Goal: Check status

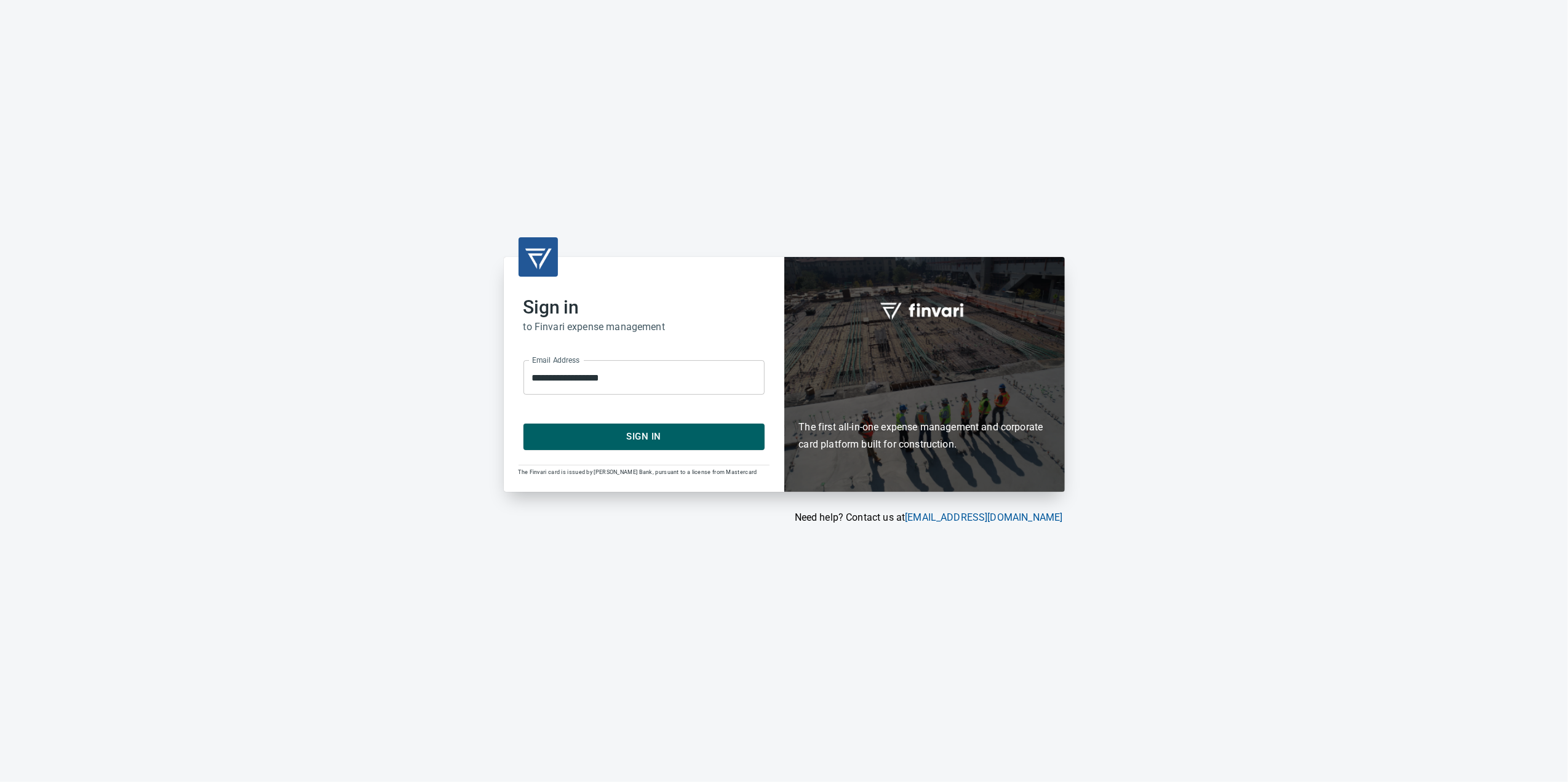
click at [606, 421] on form "**********" at bounding box center [644, 400] width 241 height 99
click at [609, 434] on span "Sign In" at bounding box center [644, 436] width 214 height 16
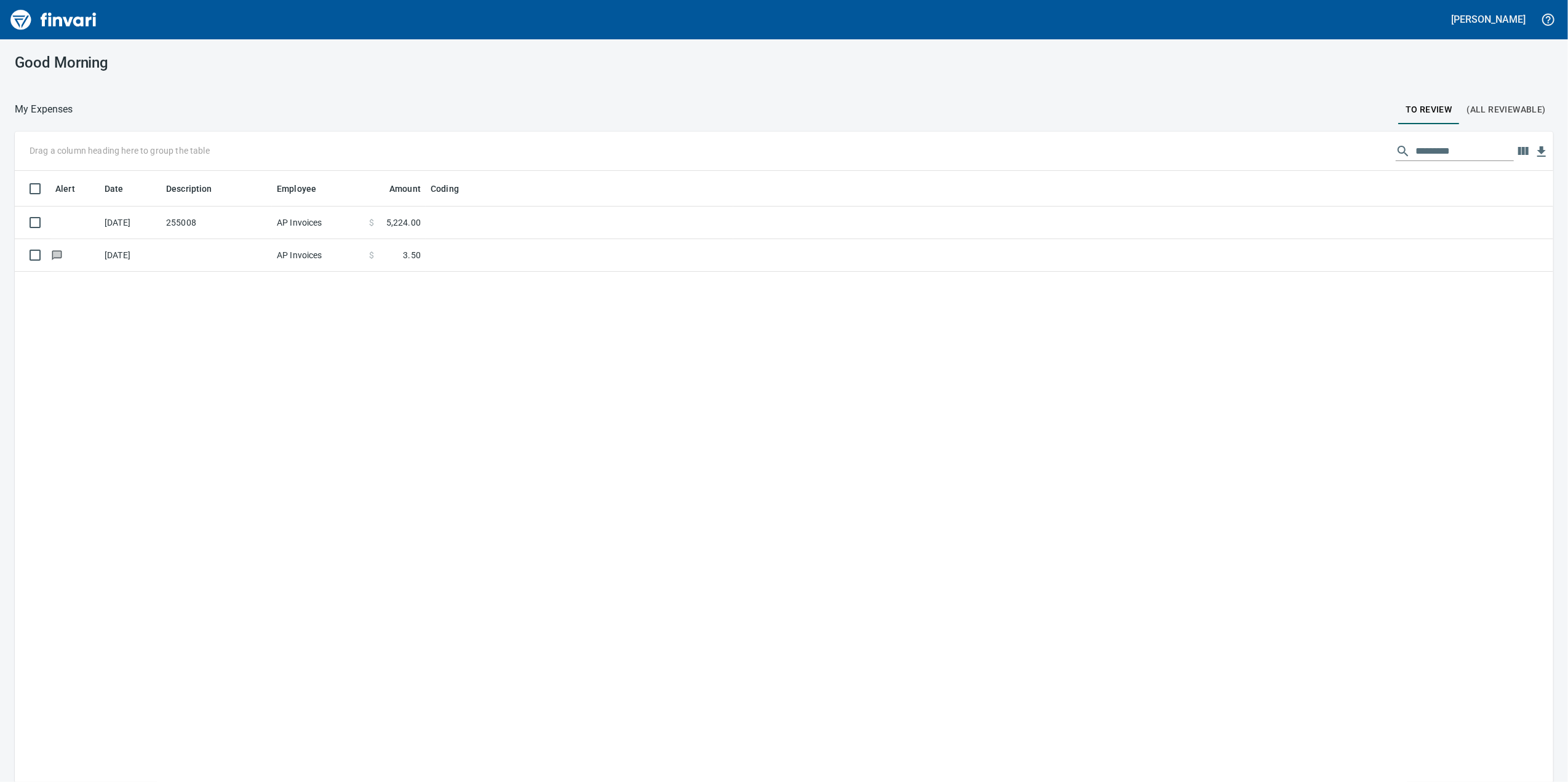
scroll to position [634, 1514]
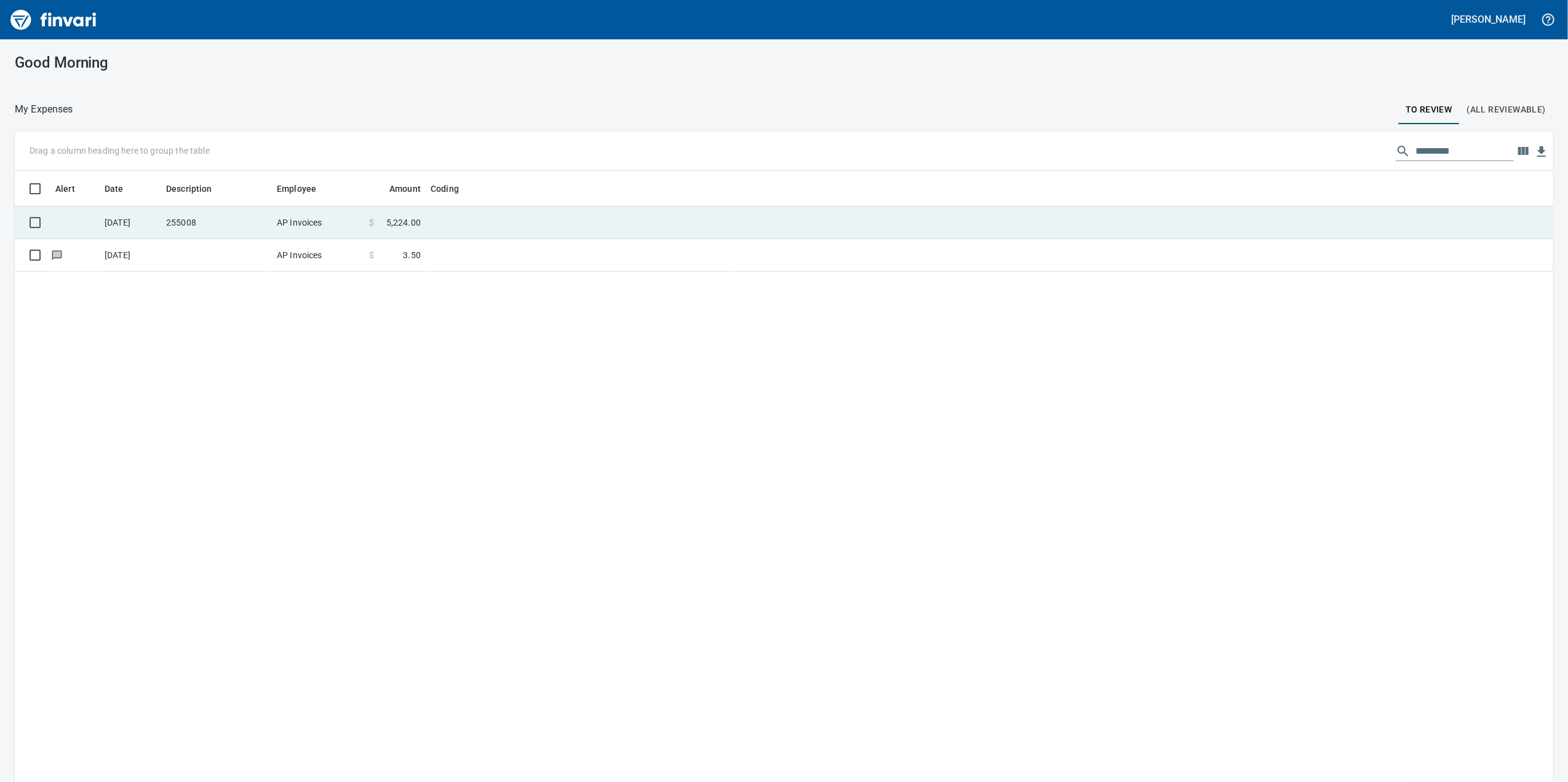
click at [269, 229] on td "255008" at bounding box center [217, 223] width 111 height 33
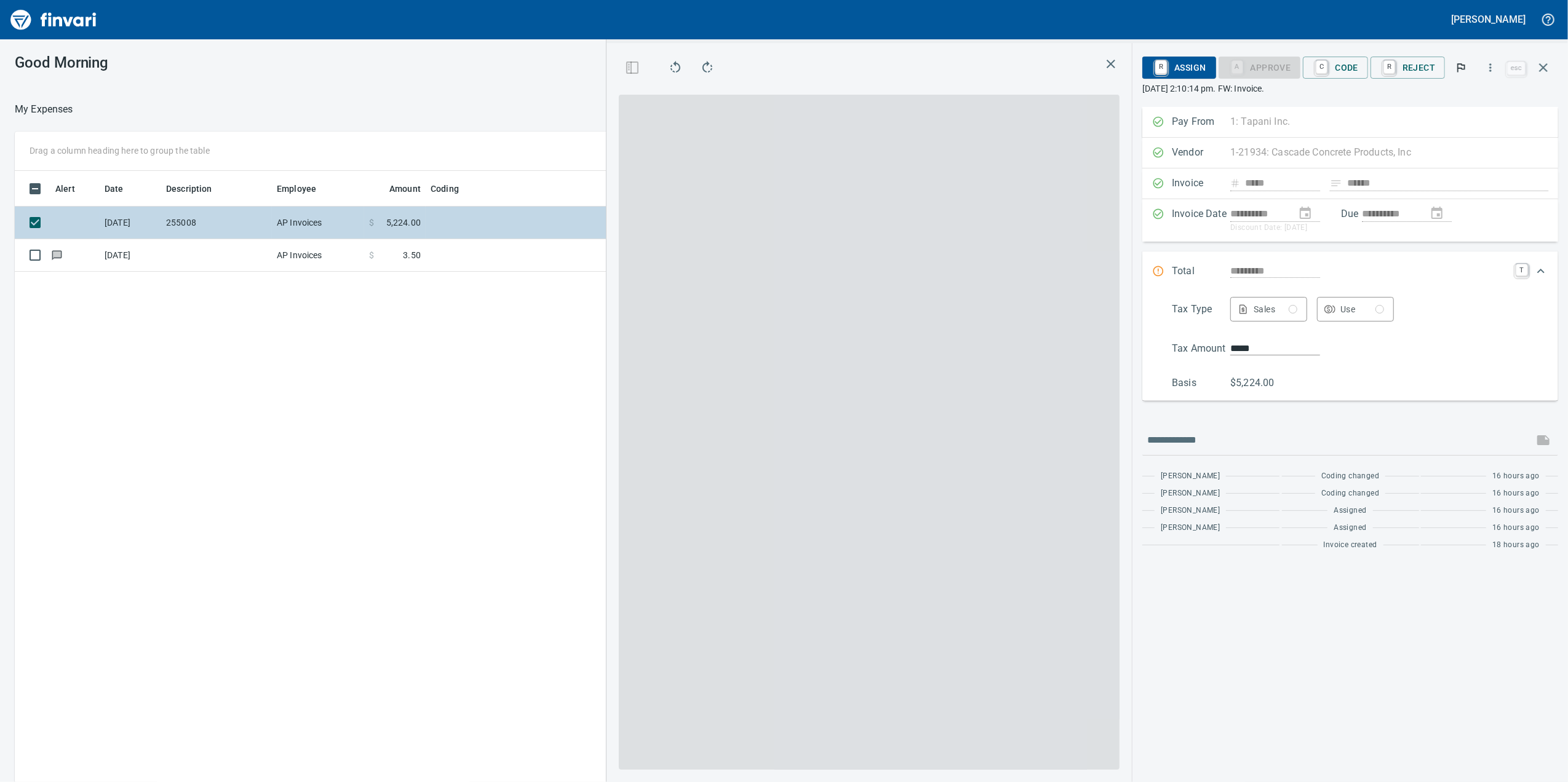
scroll to position [634, 1206]
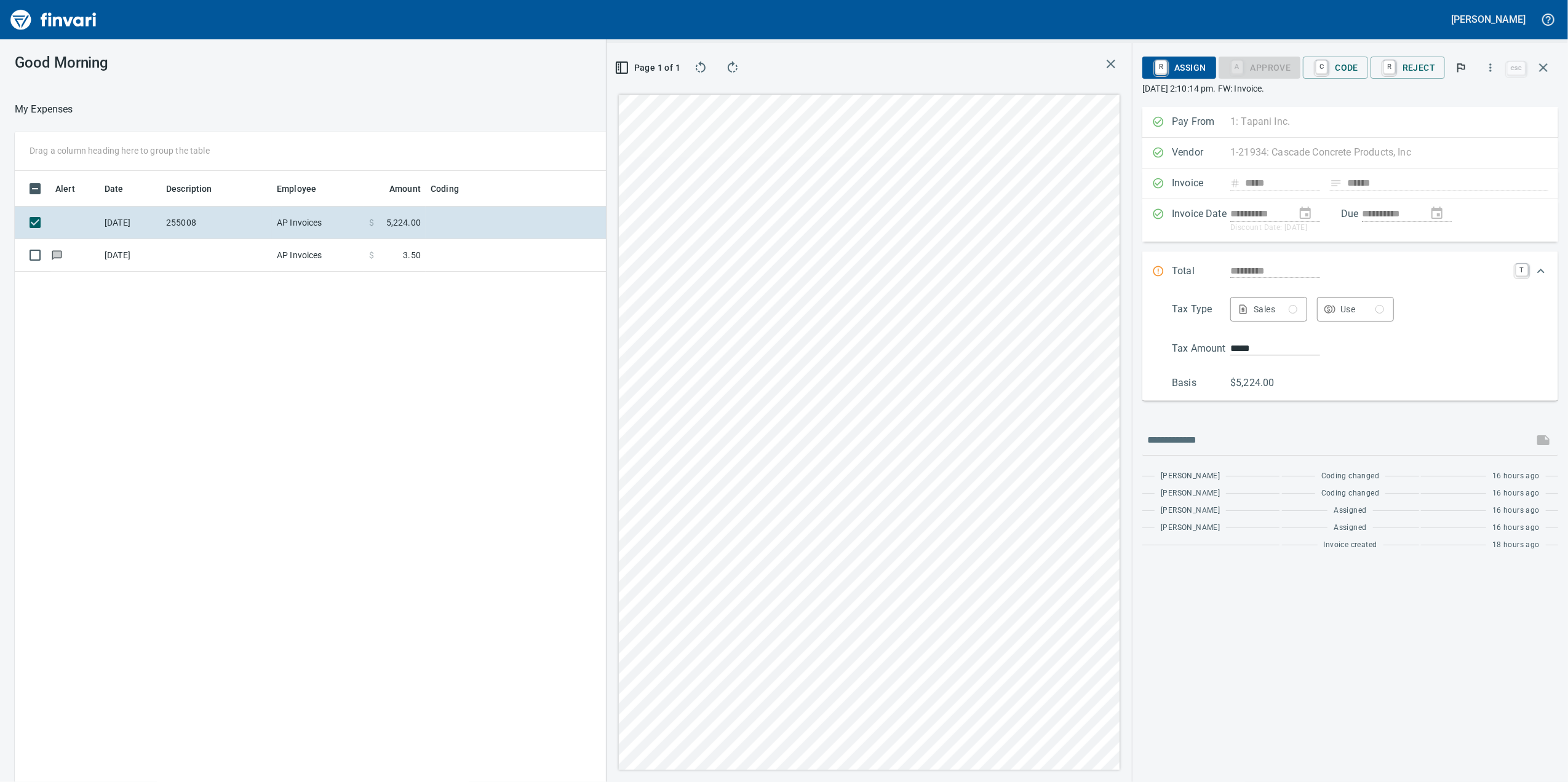
click at [329, 470] on div "Alert Date Description Employee Amount Coding [DATE] 255008 AP Invoices $ 5,224…" at bounding box center [630, 493] width 1231 height 646
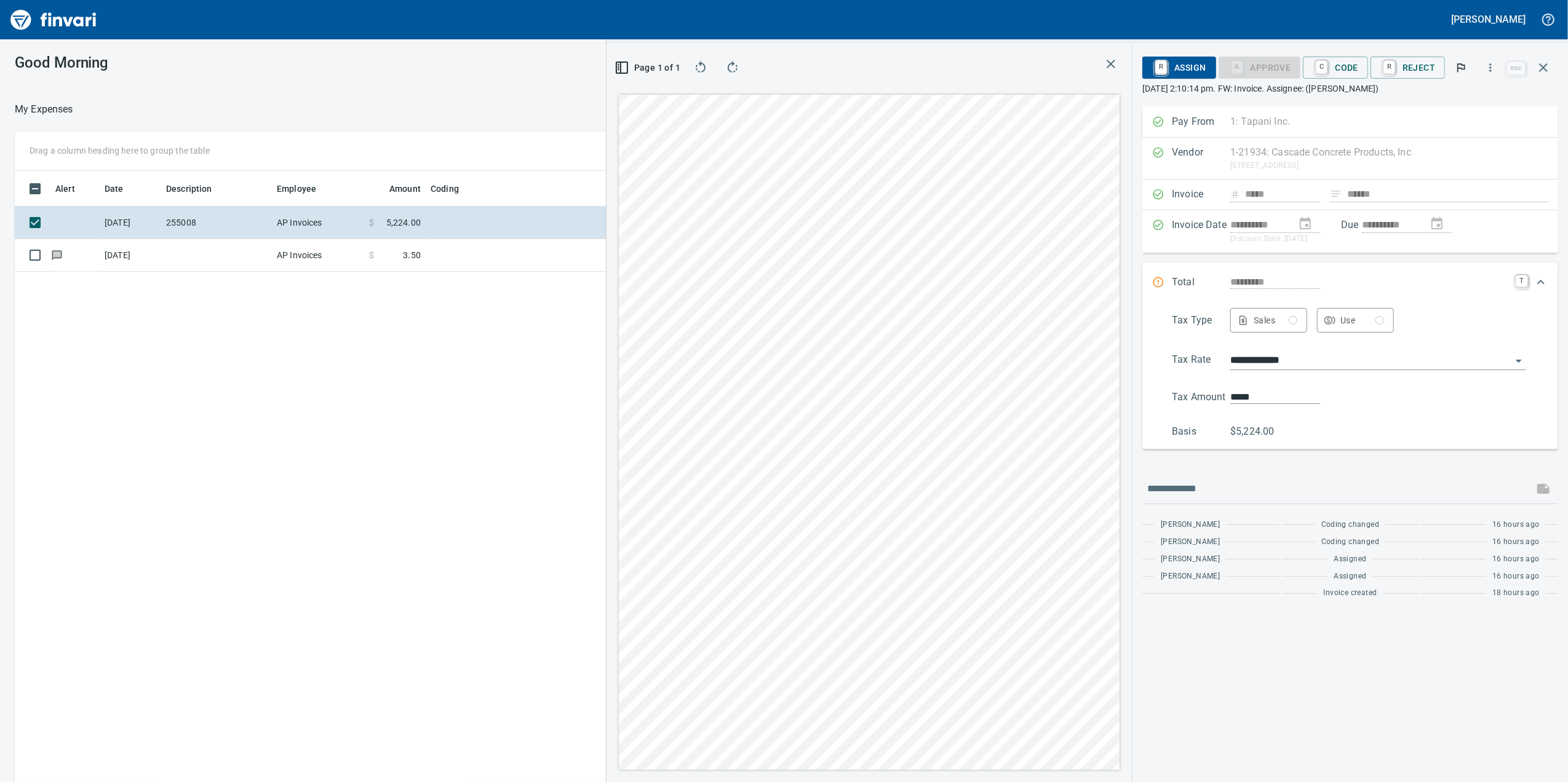
click at [1105, 64] on icon "button" at bounding box center [1111, 64] width 15 height 15
